Goal: Navigation & Orientation: Find specific page/section

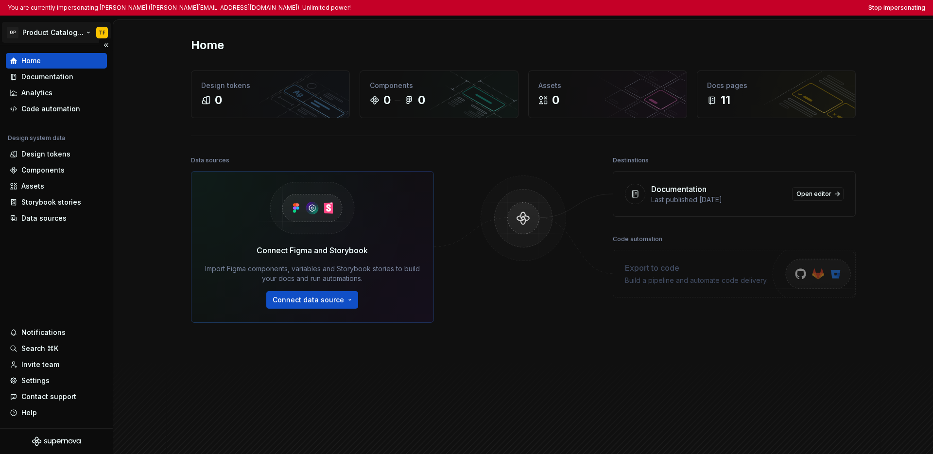
click at [55, 37] on html "You are currently impersonating [PERSON_NAME] ([PERSON_NAME][EMAIL_ADDRESS][DOM…" at bounding box center [466, 227] width 933 height 454
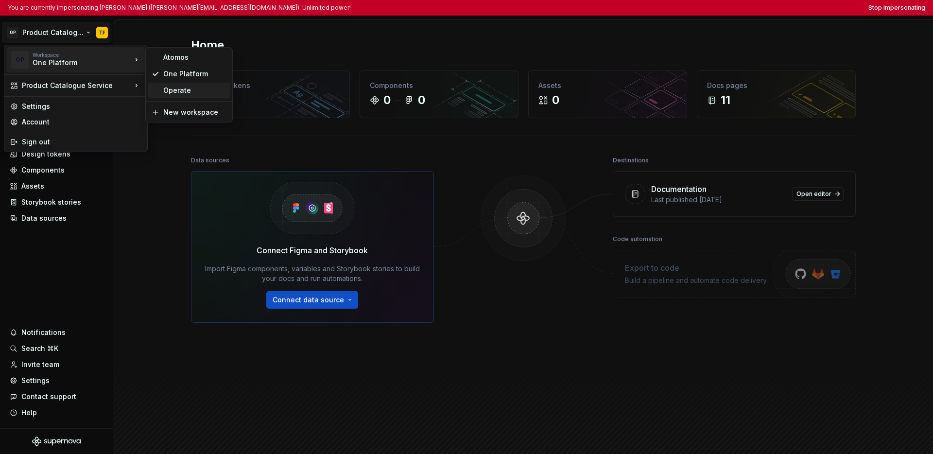
click at [181, 86] on div "Operate" at bounding box center [194, 90] width 63 height 10
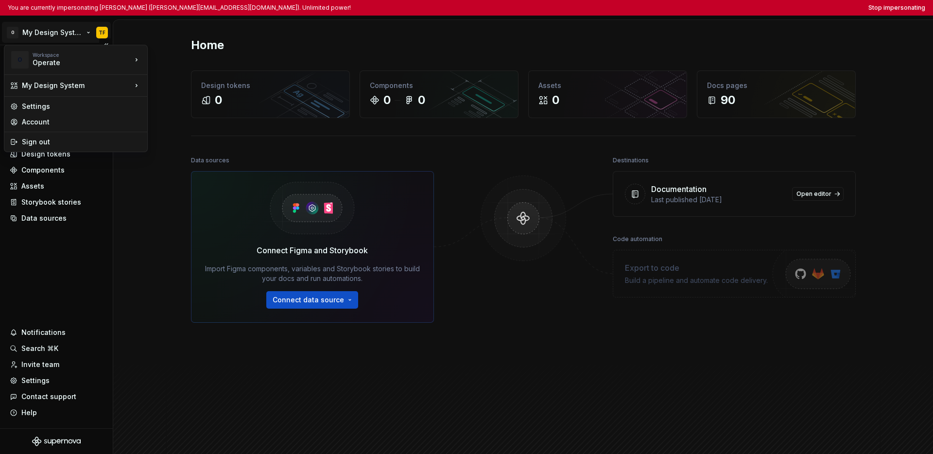
click at [58, 31] on html "You are currently impersonating [PERSON_NAME] ([PERSON_NAME][EMAIL_ADDRESS][DOM…" at bounding box center [466, 227] width 933 height 454
click at [102, 245] on html "You are currently impersonating [PERSON_NAME] ([PERSON_NAME][EMAIL_ADDRESS][DOM…" at bounding box center [466, 227] width 933 height 454
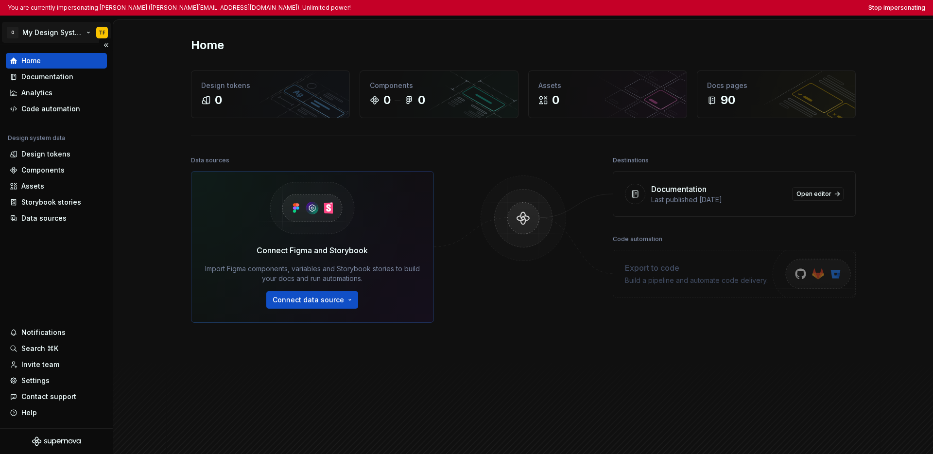
click at [57, 38] on html "You are currently impersonating [PERSON_NAME] ([PERSON_NAME][EMAIL_ADDRESS][DOM…" at bounding box center [466, 227] width 933 height 454
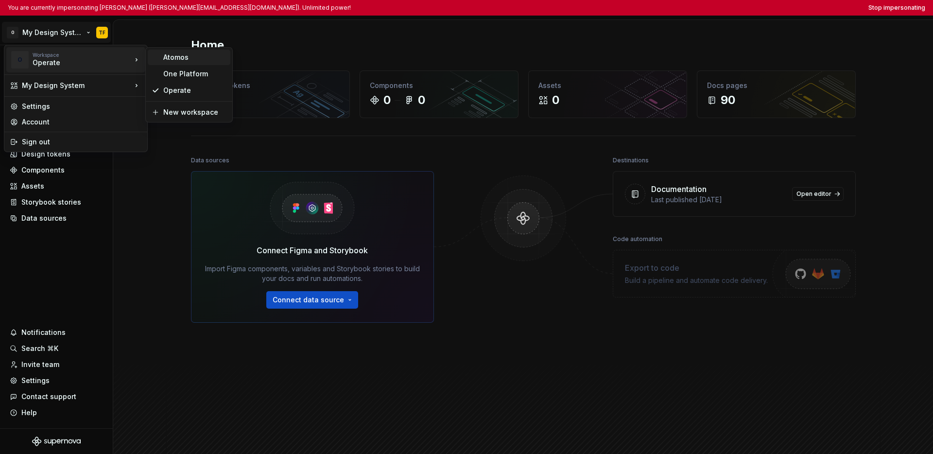
click at [171, 60] on div "Atomos" at bounding box center [194, 57] width 63 height 10
